Goal: Check status: Check status

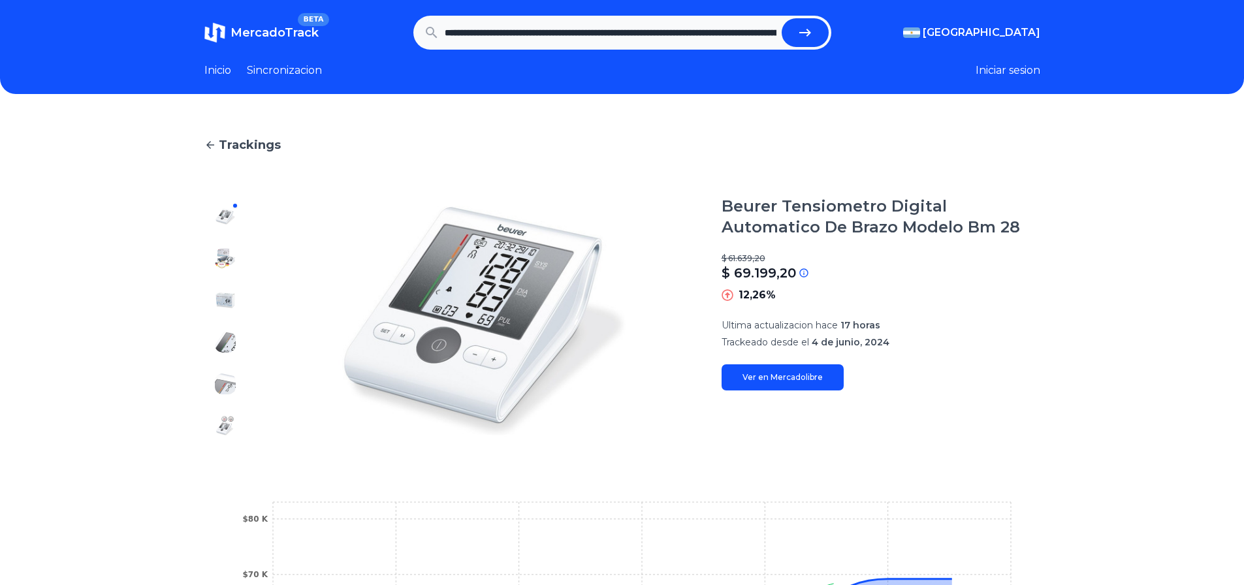
click at [793, 34] on button "submit" at bounding box center [805, 32] width 47 height 29
type input "**********"
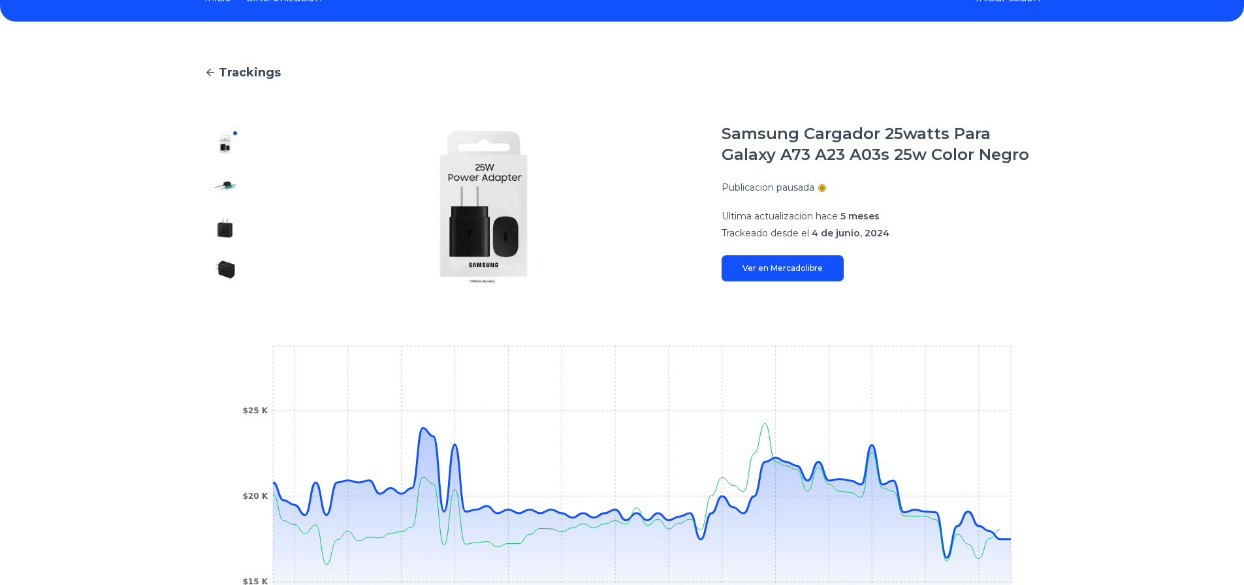
scroll to position [65, 0]
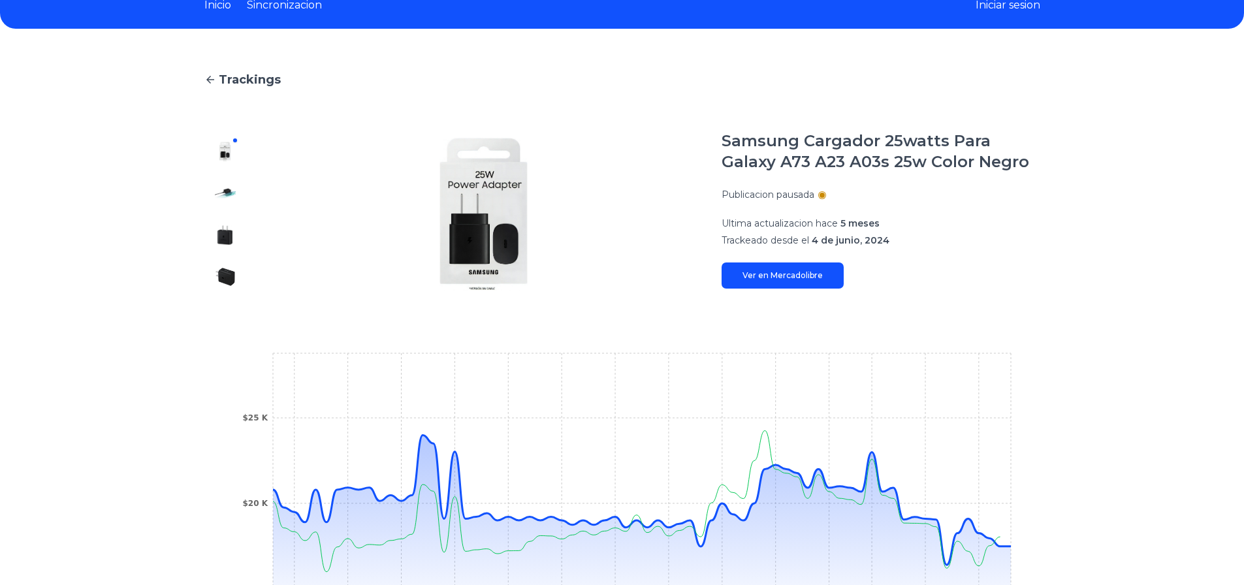
click at [794, 280] on link "Ver en Mercadolibre" at bounding box center [783, 276] width 122 height 26
